Goal: Transaction & Acquisition: Purchase product/service

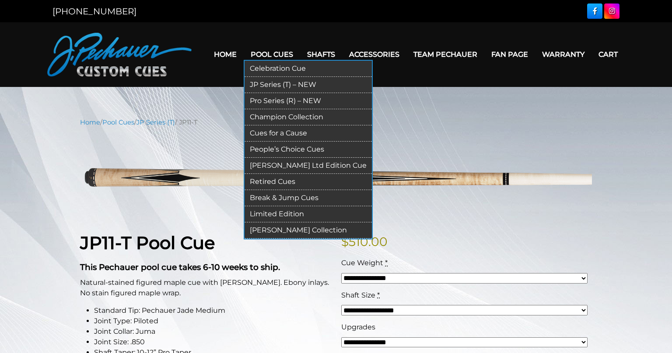
click at [254, 55] on link "Pool Cues" at bounding box center [272, 54] width 56 height 22
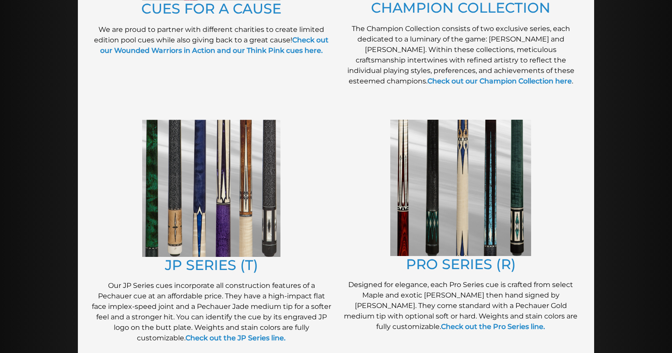
scroll to position [366, 0]
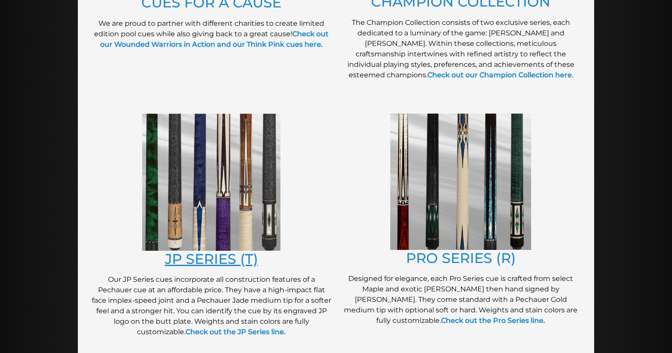
click at [223, 263] on link "JP SERIES (T)" at bounding box center [211, 259] width 93 height 17
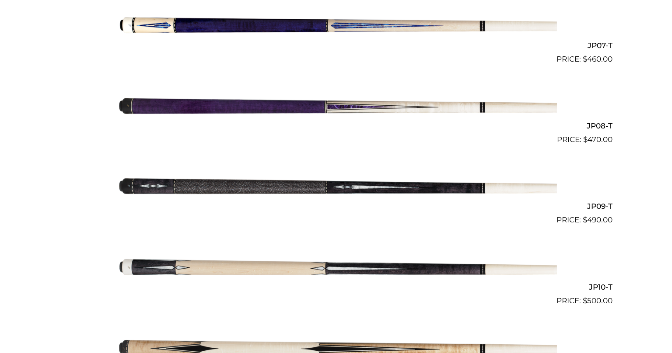
scroll to position [780, 0]
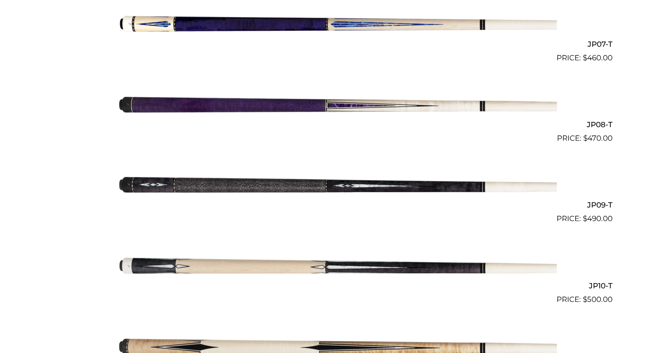
click at [100, 89] on link "JP08-T $ 470.00" at bounding box center [335, 105] width 553 height 77
